Goal: Task Accomplishment & Management: Manage account settings

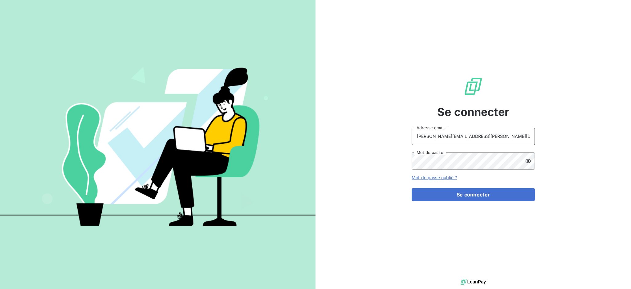
click at [454, 138] on input "[PERSON_NAME][EMAIL_ADDRESS][PERSON_NAME][DOMAIN_NAME]" at bounding box center [473, 136] width 123 height 17
type input "[EMAIL_ADDRESS][PERSON_NAME][DOMAIN_NAME]"
click at [452, 195] on button "Se connecter" at bounding box center [473, 194] width 123 height 13
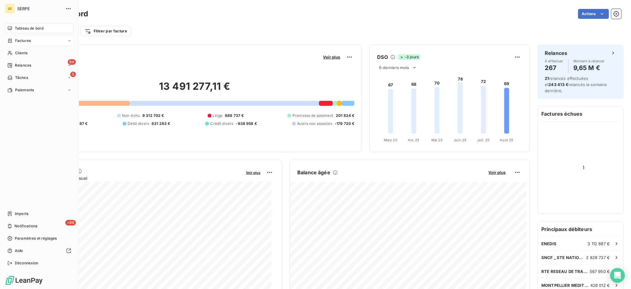
click at [23, 43] on div "Factures" at bounding box center [39, 41] width 69 height 10
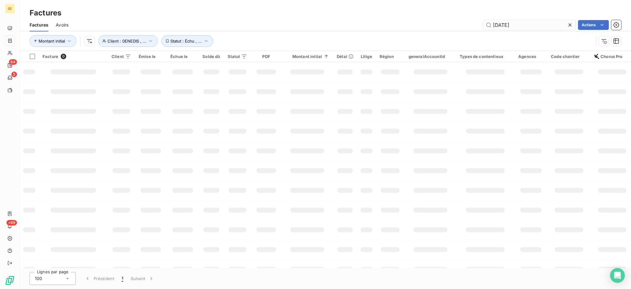
drag, startPoint x: 521, startPoint y: 24, endPoint x: 495, endPoint y: 28, distance: 26.4
click at [495, 28] on input "[DATE]" at bounding box center [529, 25] width 92 height 10
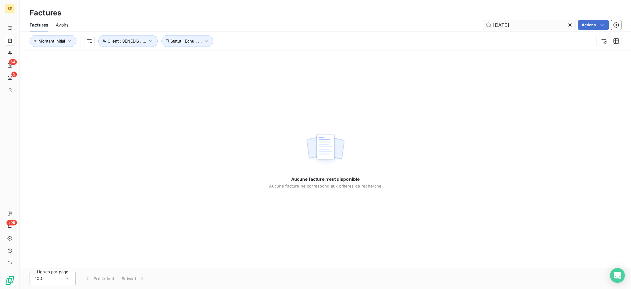
type input "2"
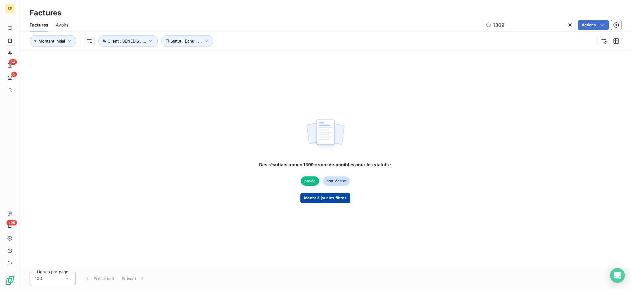
type input "1309"
click at [322, 199] on button "Mettre à jour les filtres" at bounding box center [326, 198] width 50 height 10
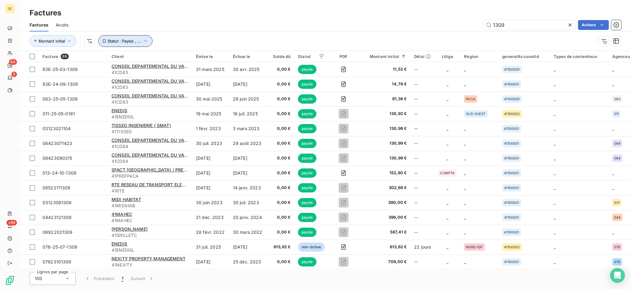
click at [144, 41] on icon "button" at bounding box center [145, 41] width 3 height 2
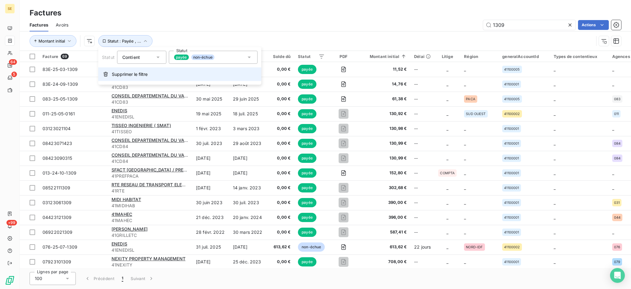
click at [127, 73] on span "Supprimer le filtre" at bounding box center [130, 74] width 36 height 6
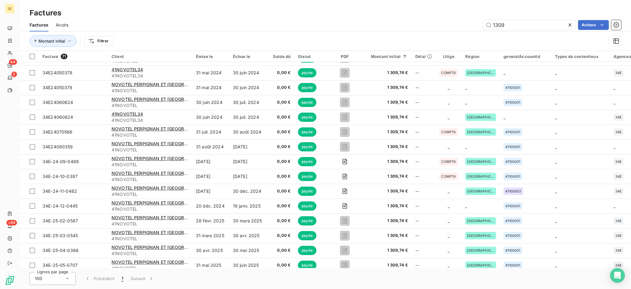
scroll to position [493, 0]
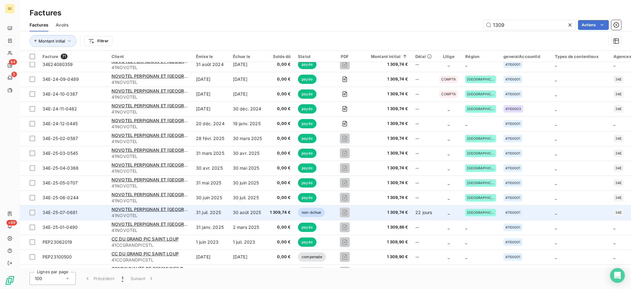
click at [233, 211] on td "30 août 2025" at bounding box center [247, 212] width 37 height 15
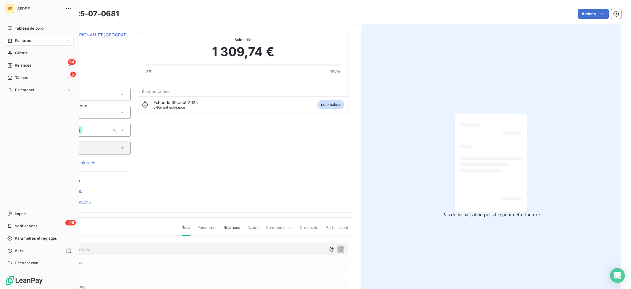
click at [21, 40] on span "Factures" at bounding box center [23, 41] width 16 height 6
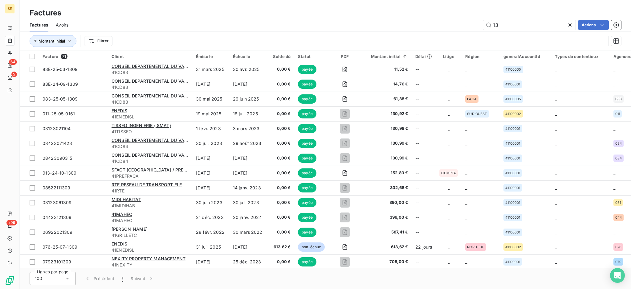
type input "1"
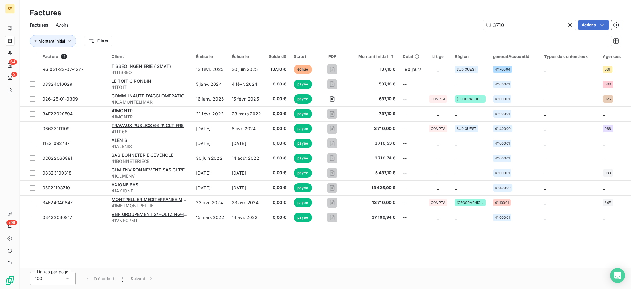
type input "3710"
click at [570, 25] on icon at bounding box center [570, 25] width 6 height 6
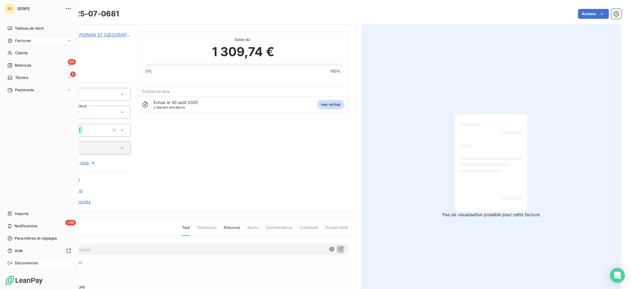
click at [15, 263] on span "Déconnexion" at bounding box center [27, 263] width 24 height 6
